Goal: Transaction & Acquisition: Purchase product/service

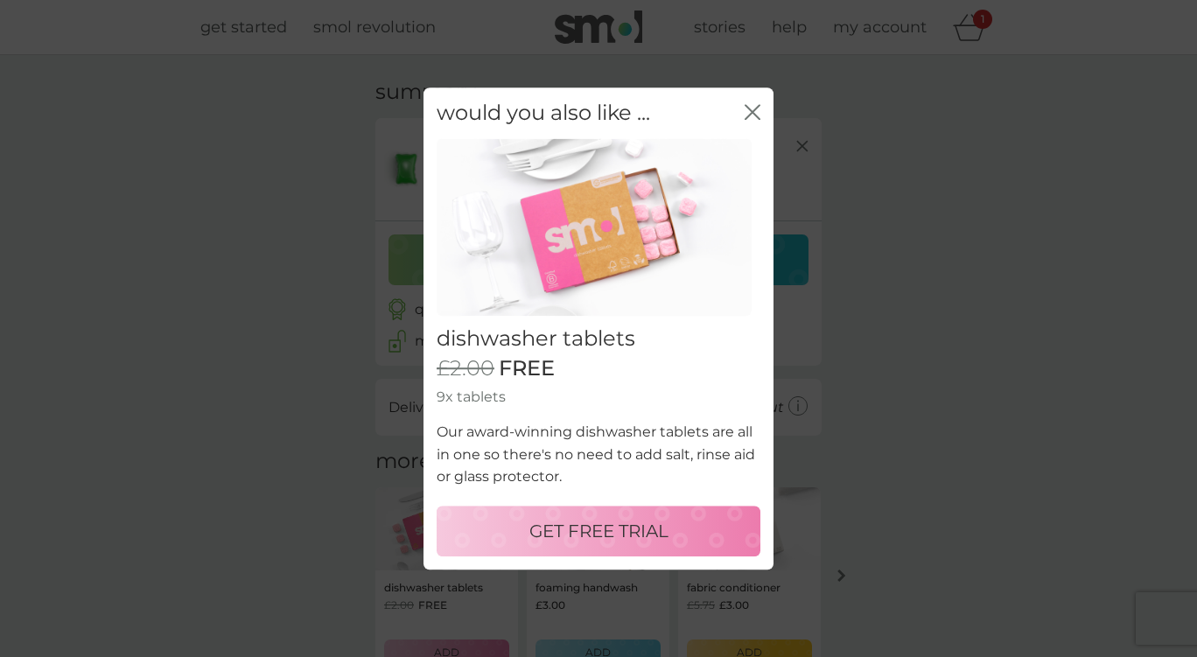
click at [747, 116] on icon "close" at bounding box center [749, 112] width 7 height 14
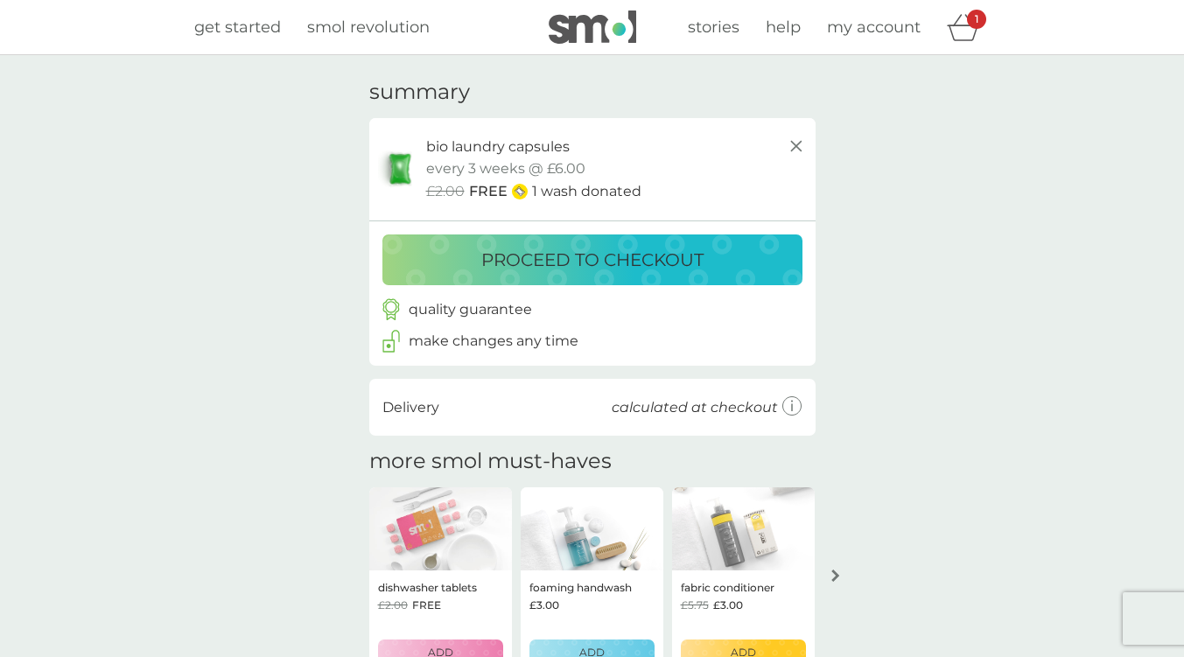
click at [661, 255] on p "proceed to checkout" at bounding box center [592, 260] width 222 height 28
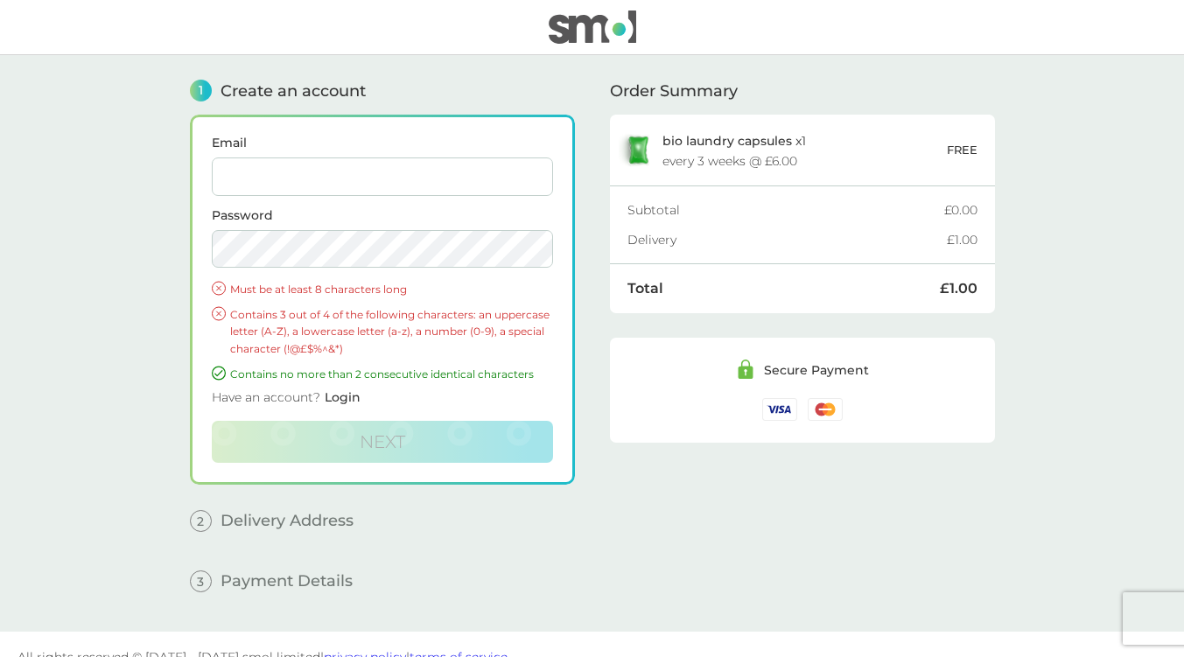
click at [410, 174] on input "Email" at bounding box center [382, 177] width 341 height 39
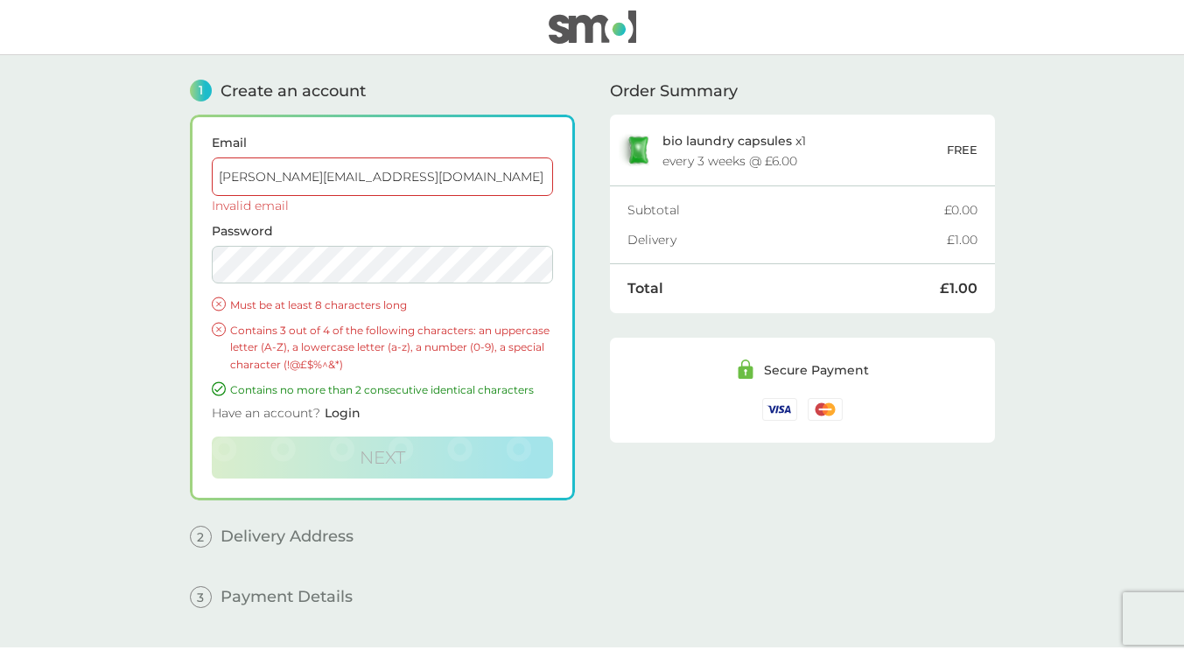
click at [399, 184] on input "[PERSON_NAME][EMAIL_ADDRESS][DOMAIN_NAME]" at bounding box center [382, 177] width 341 height 39
type input "[EMAIL_ADDRESS][DOMAIN_NAME]"
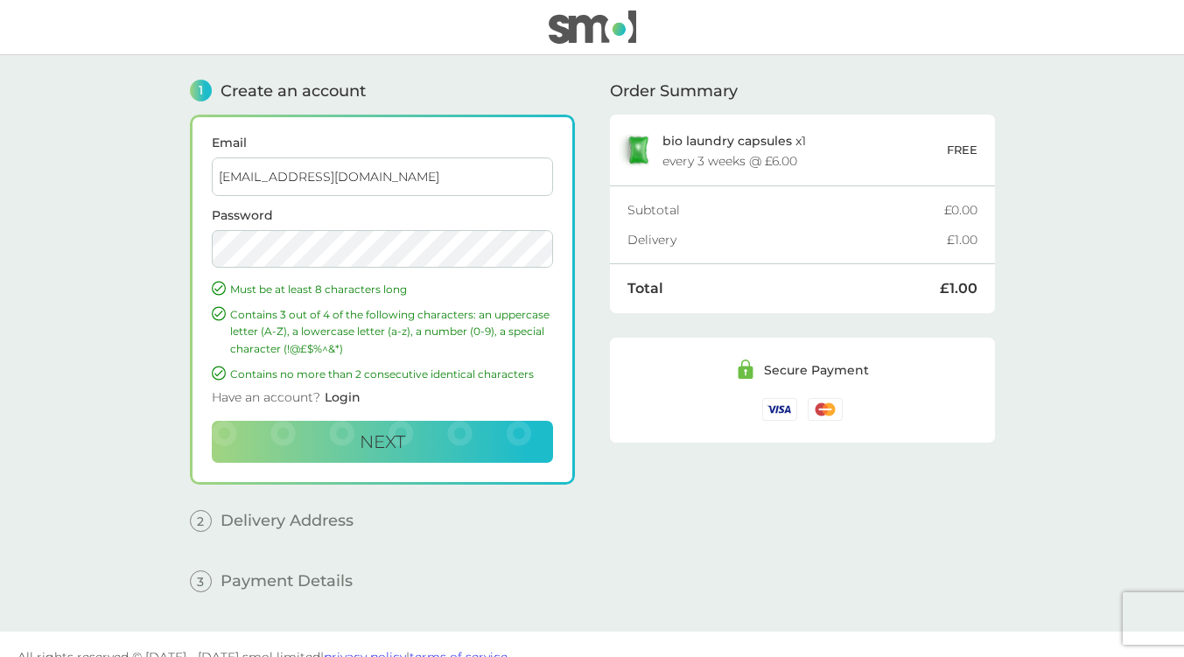
scroll to position [6, 0]
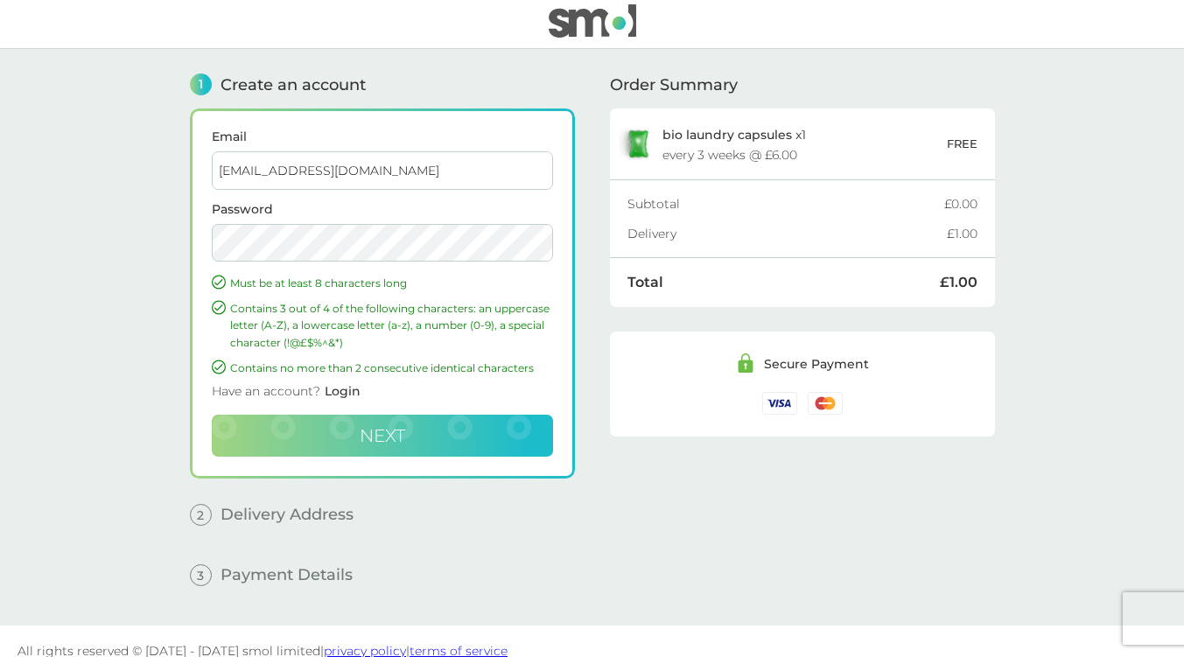
click at [445, 441] on button "Next" at bounding box center [382, 436] width 341 height 42
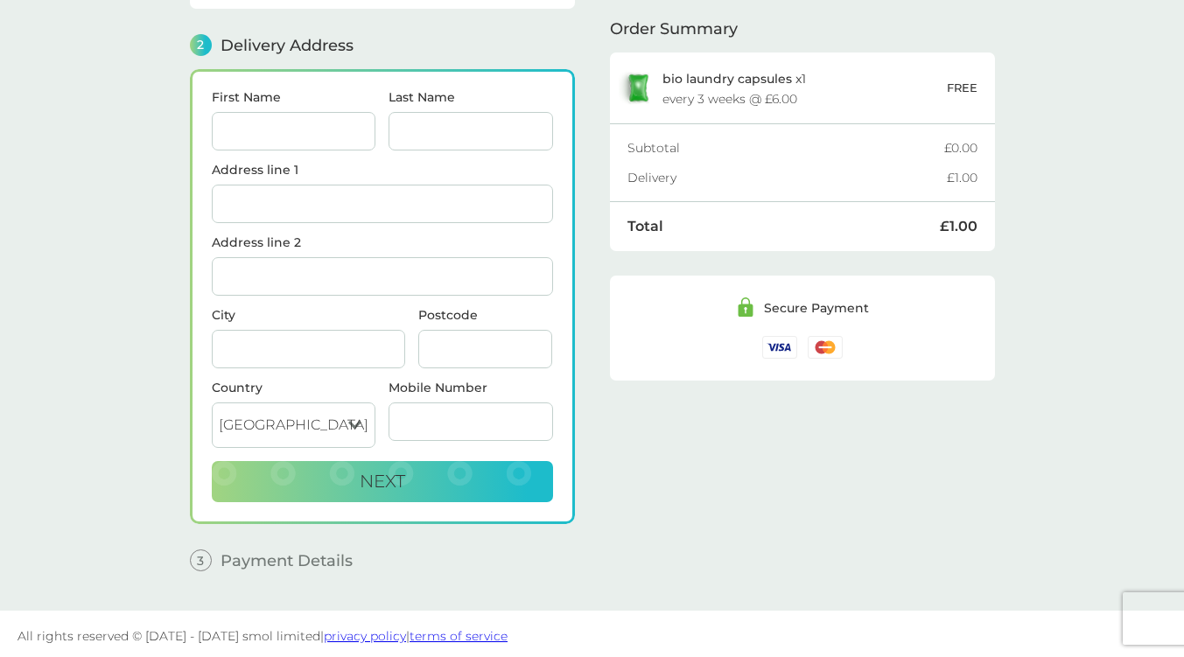
scroll to position [207, 0]
click at [296, 120] on input "First Name" at bounding box center [294, 130] width 165 height 39
type input "[PERSON_NAME]"
type input "Kennerley"
type input "[STREET_ADDRESS][PERSON_NAME]"
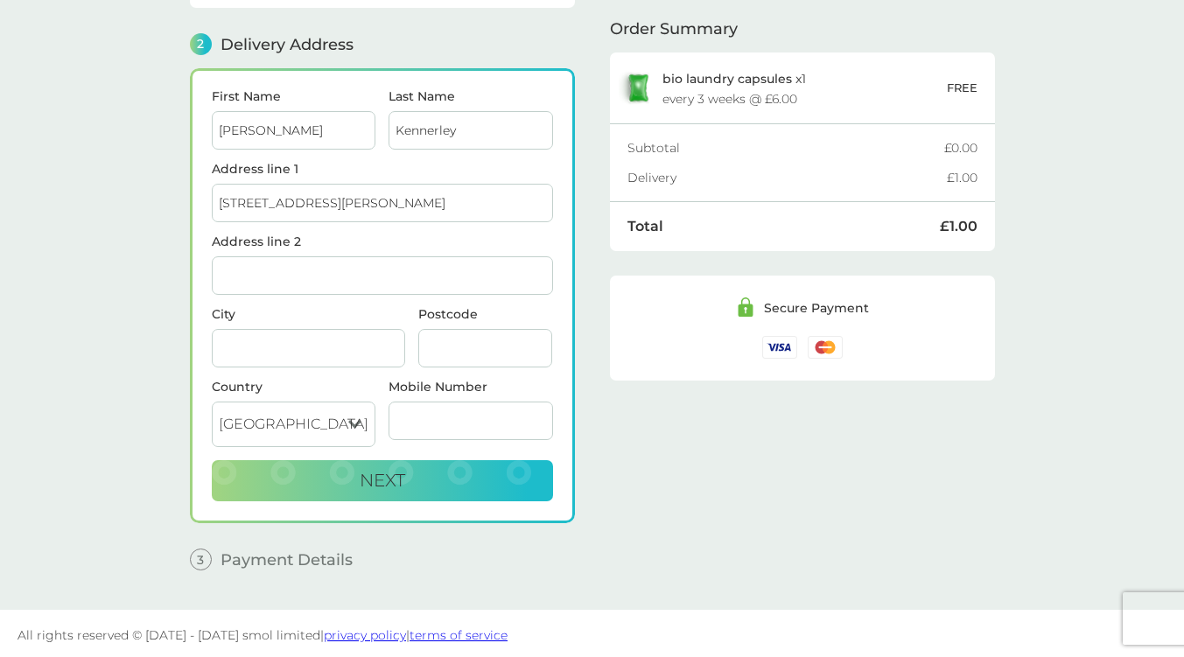
type input "Winsford"
type input "CW7 1RF"
type input "07432530043"
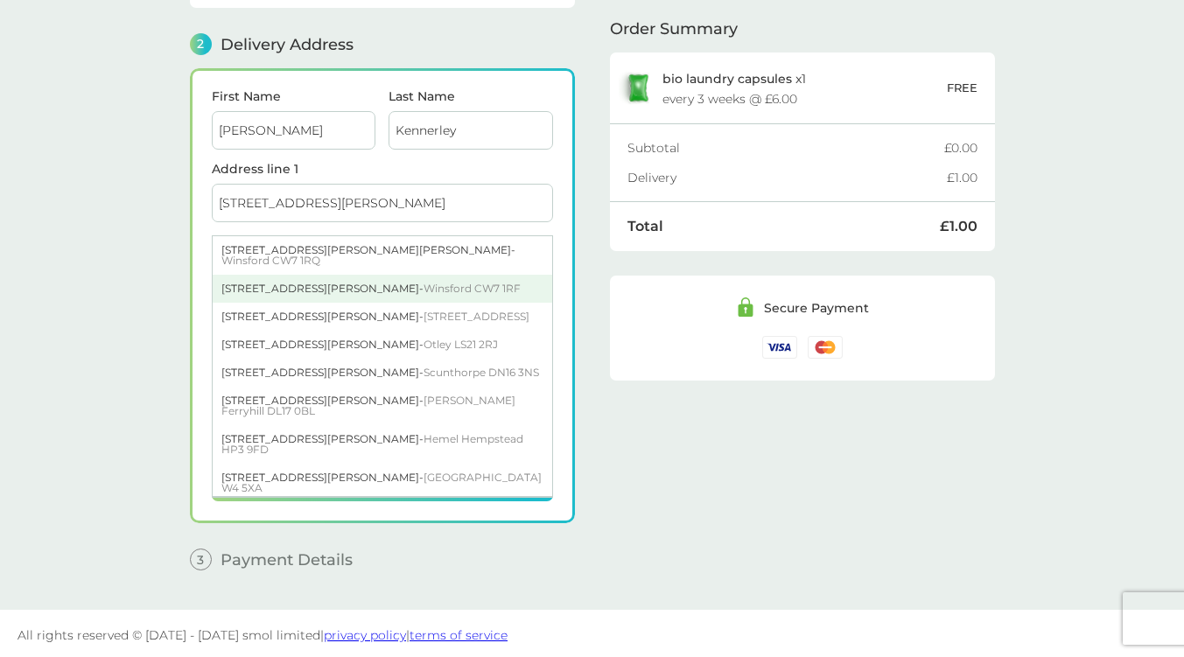
click at [424, 282] on span "Winsford CW7 1RF" at bounding box center [472, 288] width 97 height 13
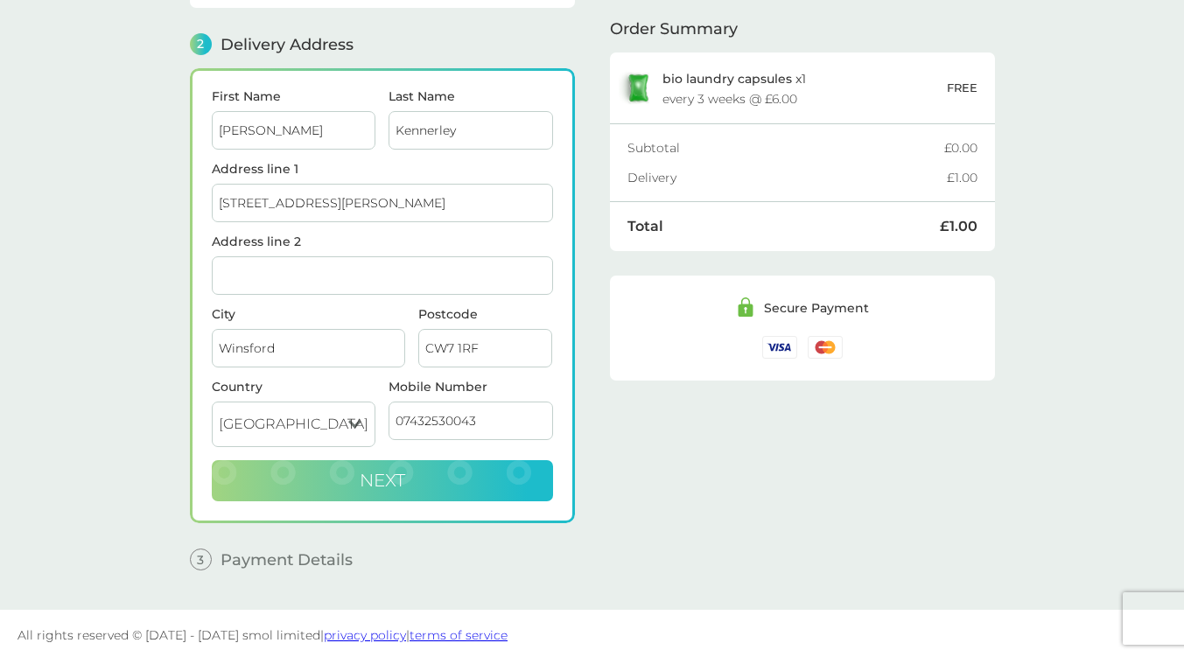
click at [387, 470] on span "Next" at bounding box center [383, 480] width 46 height 21
checkbox input "true"
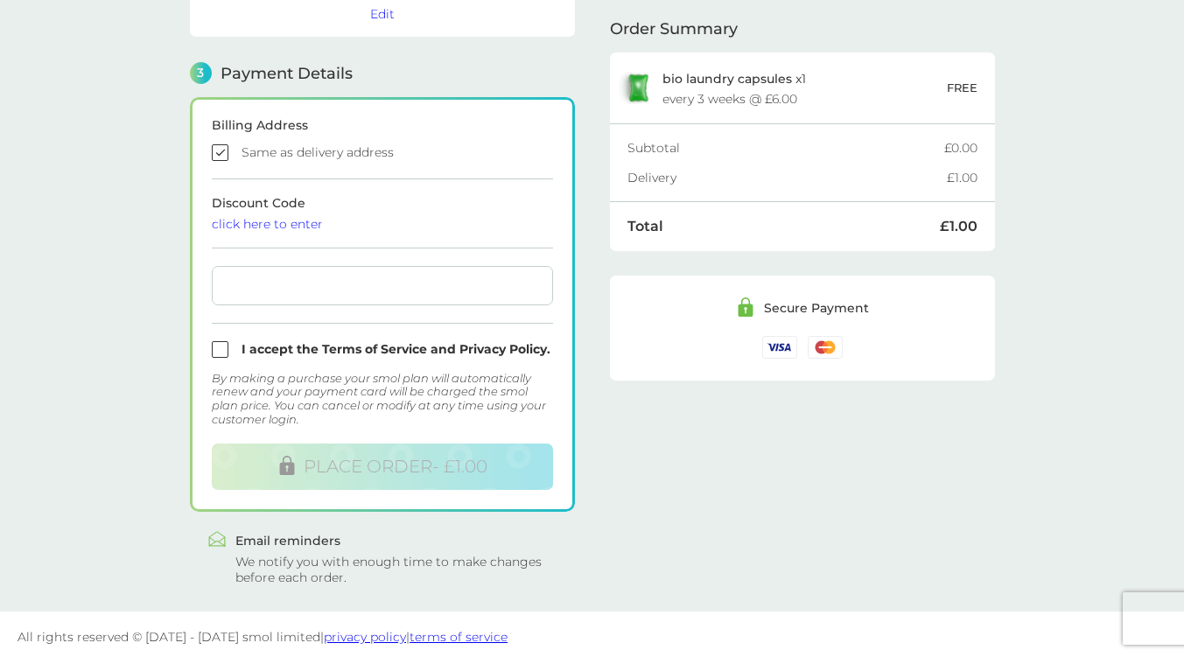
scroll to position [451, 0]
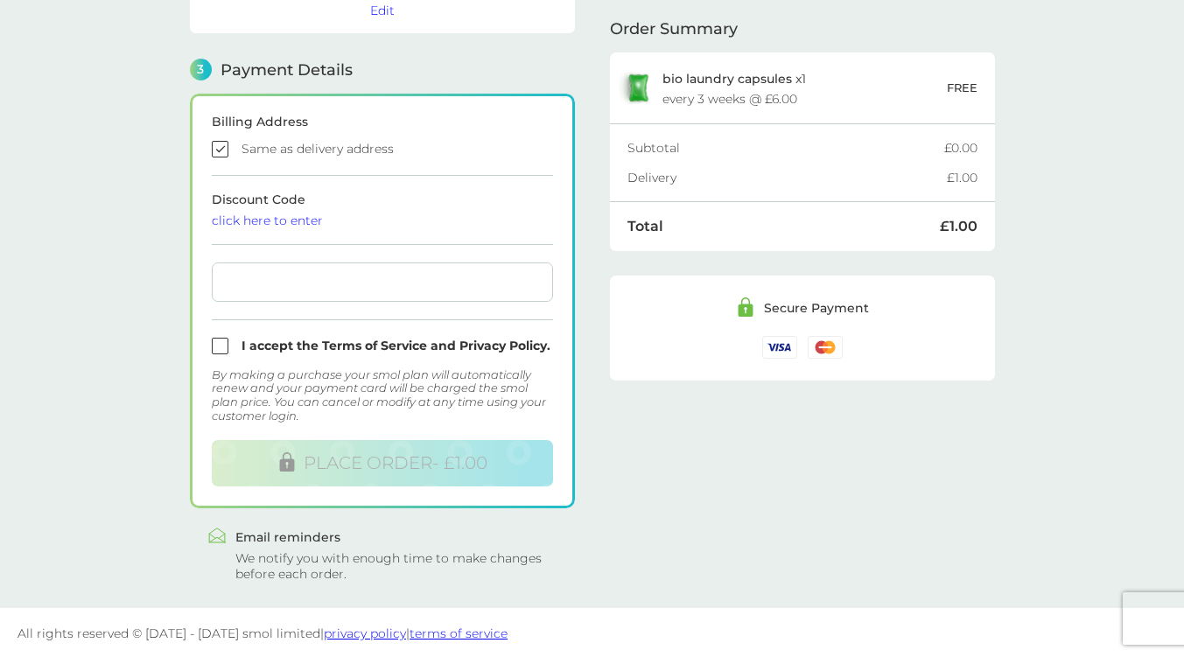
click at [1079, 139] on main "1 Create an account [EMAIL_ADDRESS][DOMAIN_NAME] Edit 2 Delivery Address [PERSO…" at bounding box center [592, 106] width 1184 height 1004
click at [350, 340] on input "checkbox" at bounding box center [382, 346] width 341 height 17
checkbox input "true"
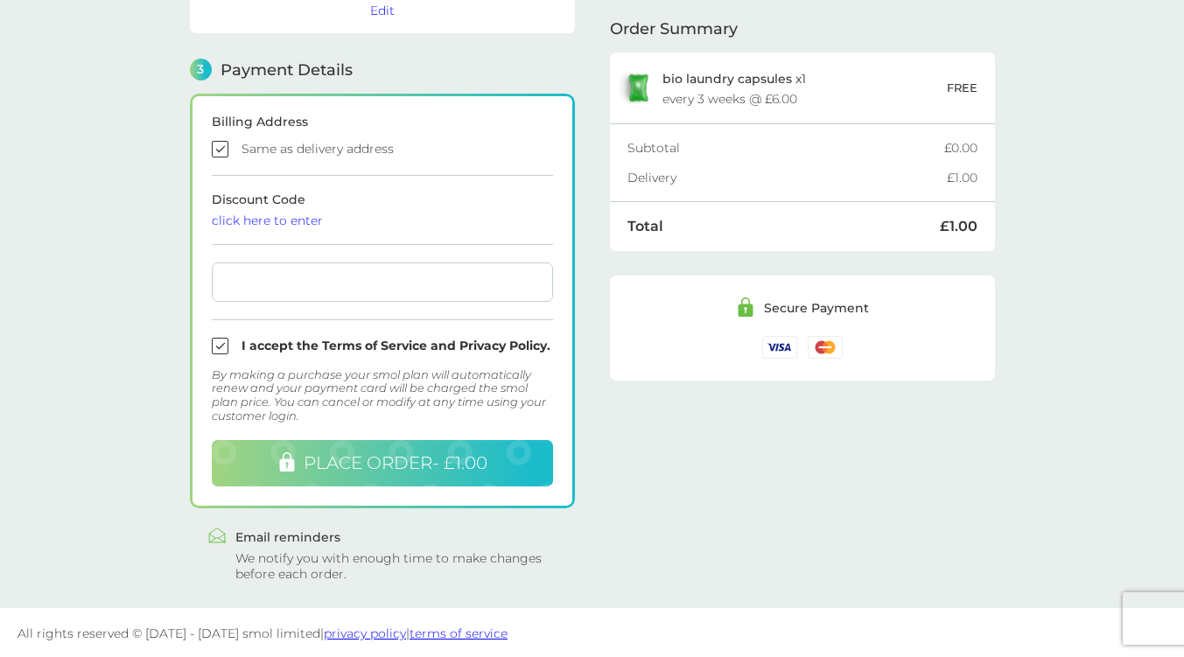
click at [403, 447] on button "PLACE ORDER - £1.00" at bounding box center [382, 463] width 341 height 46
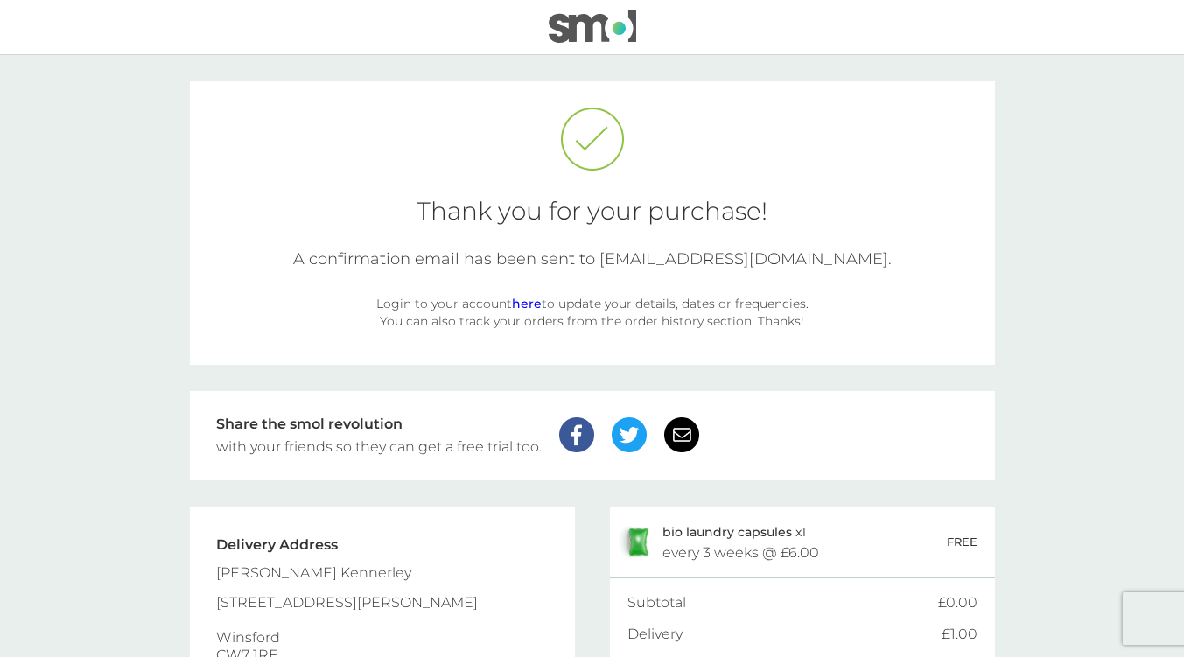
click at [1047, 645] on main "Thank you for your purchase! A confirmation email has been sent to garethpeterk…" at bounding box center [592, 409] width 1184 height 709
